Goal: Task Accomplishment & Management: Use online tool/utility

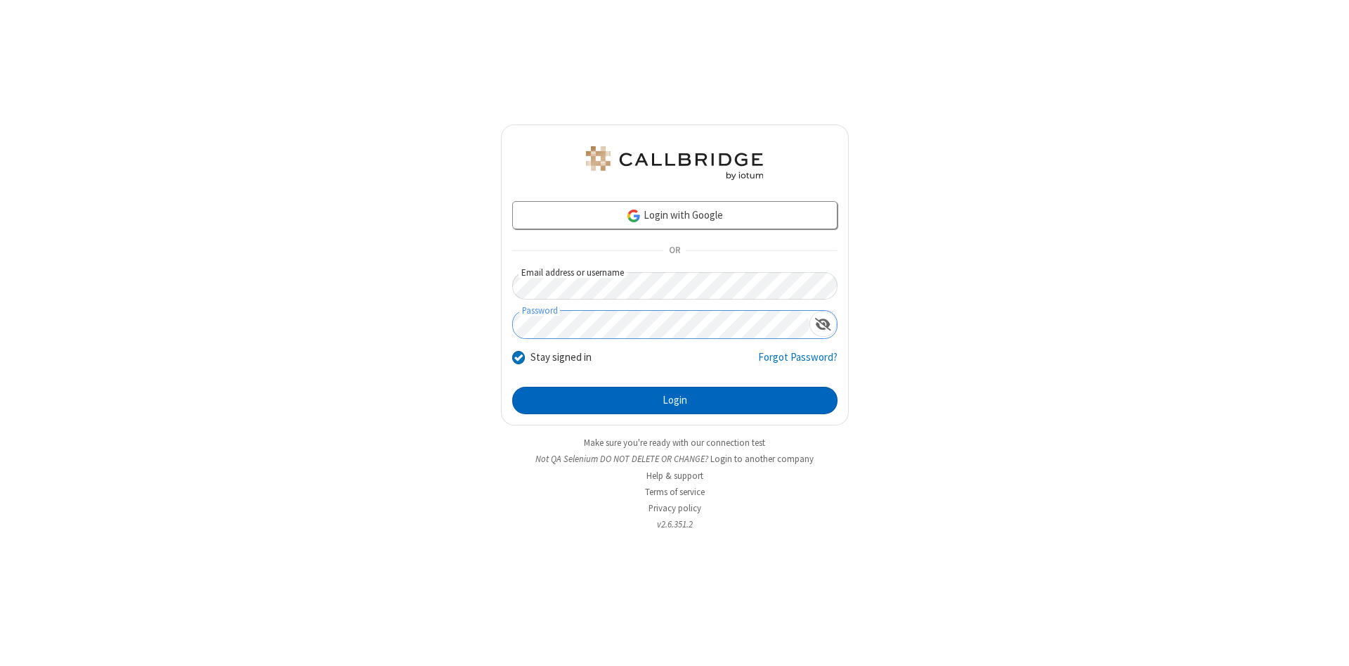
click at [675, 401] on button "Login" at bounding box center [674, 401] width 325 height 28
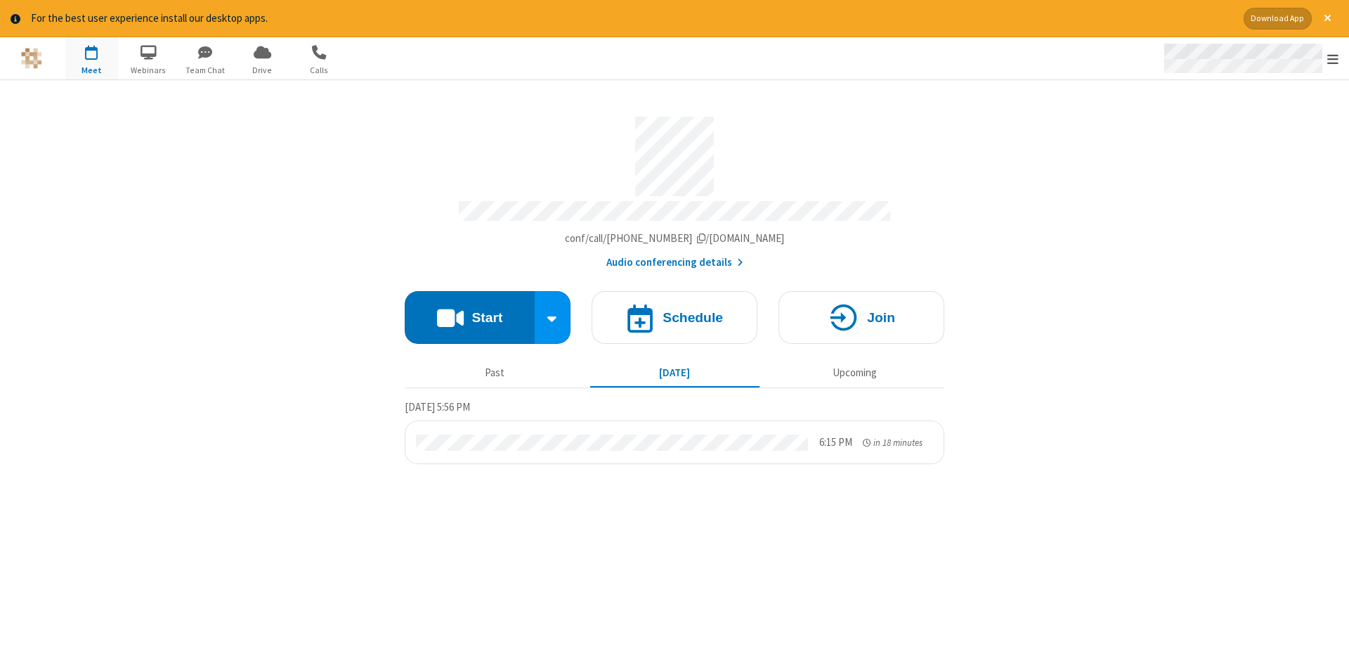
click at [1333, 59] on span "Open menu" at bounding box center [1333, 59] width 11 height 14
click at [262, 70] on span "Drive" at bounding box center [262, 70] width 53 height 13
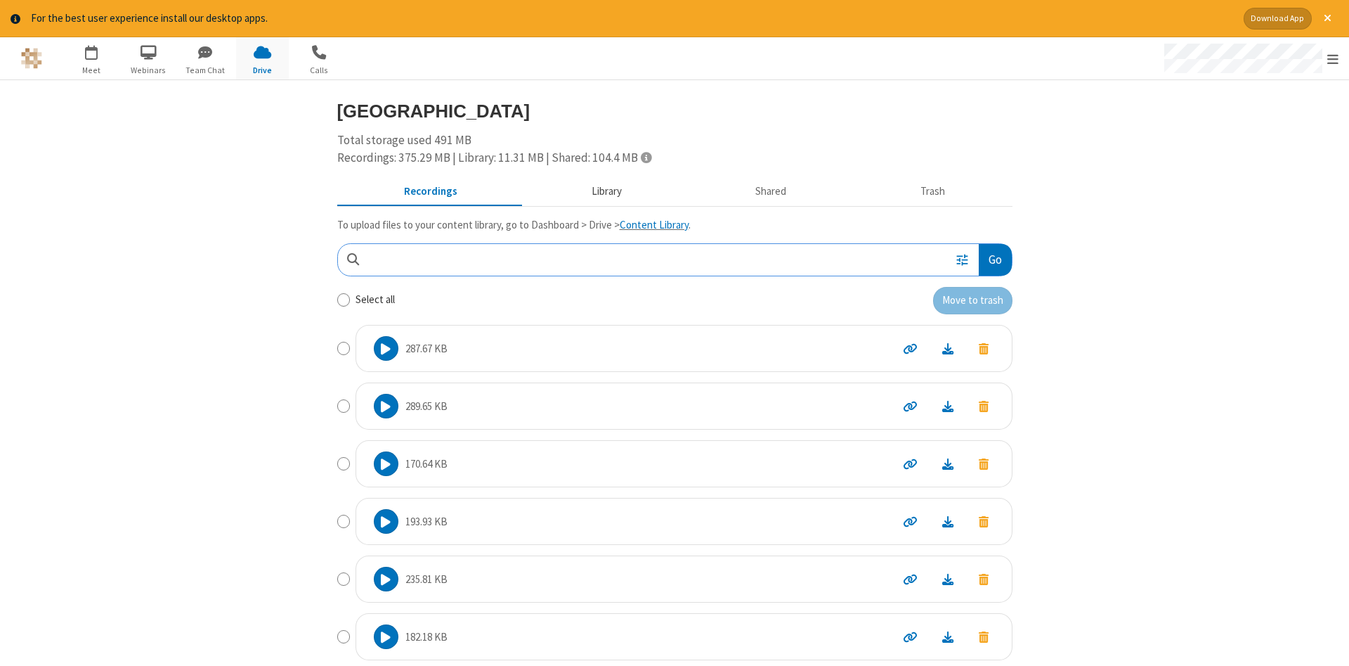
click at [604, 190] on button "Library" at bounding box center [606, 191] width 164 height 27
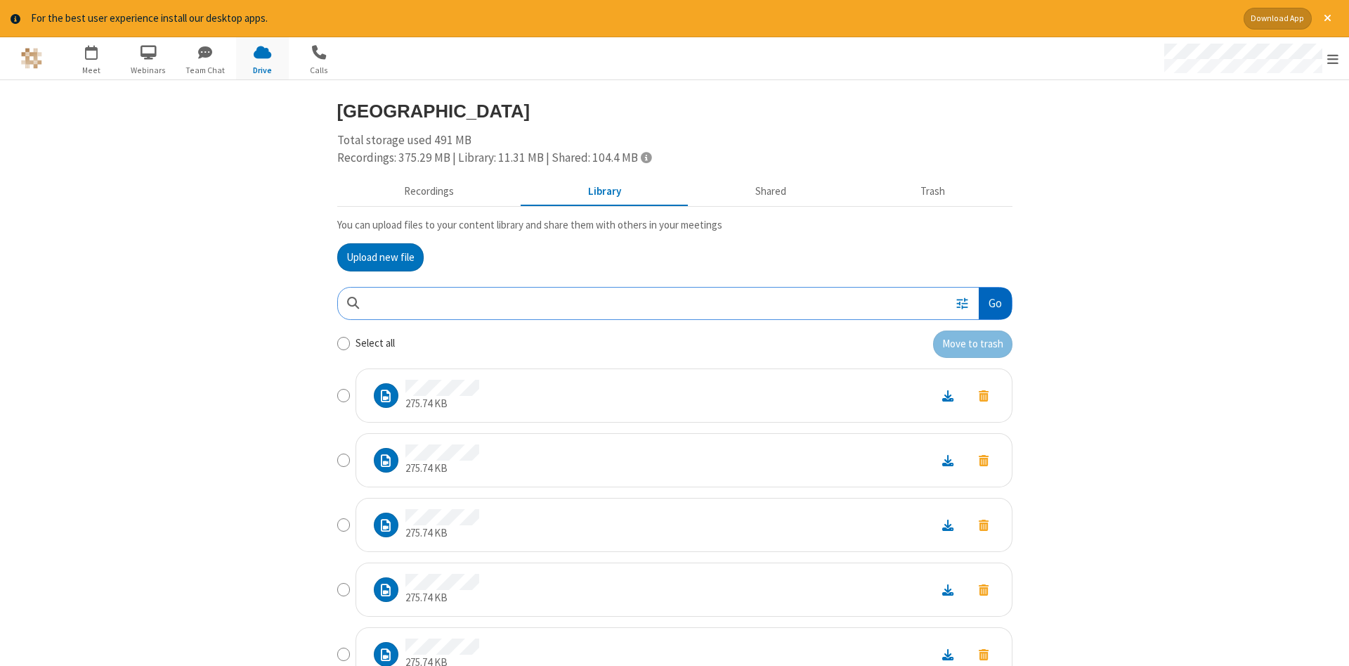
click at [994, 303] on button "Go" at bounding box center [995, 303] width 32 height 32
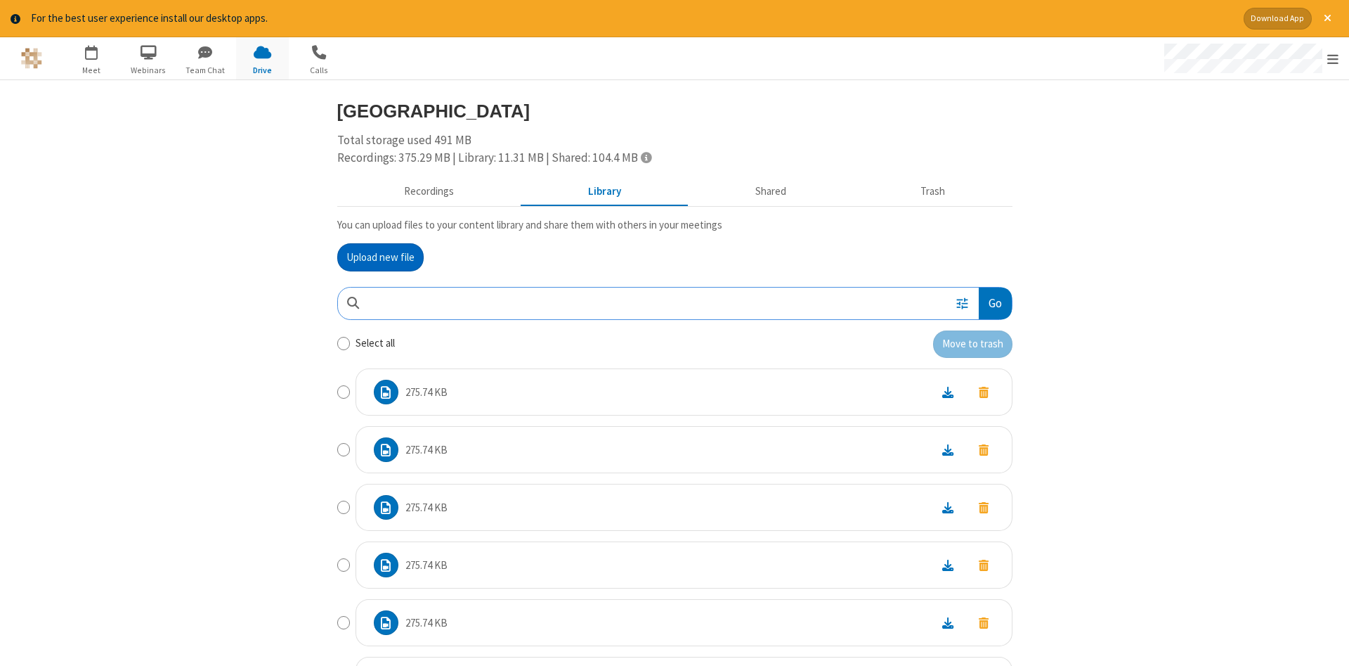
click at [380, 257] on button "Upload new file" at bounding box center [380, 257] width 86 height 28
